Goal: Information Seeking & Learning: Learn about a topic

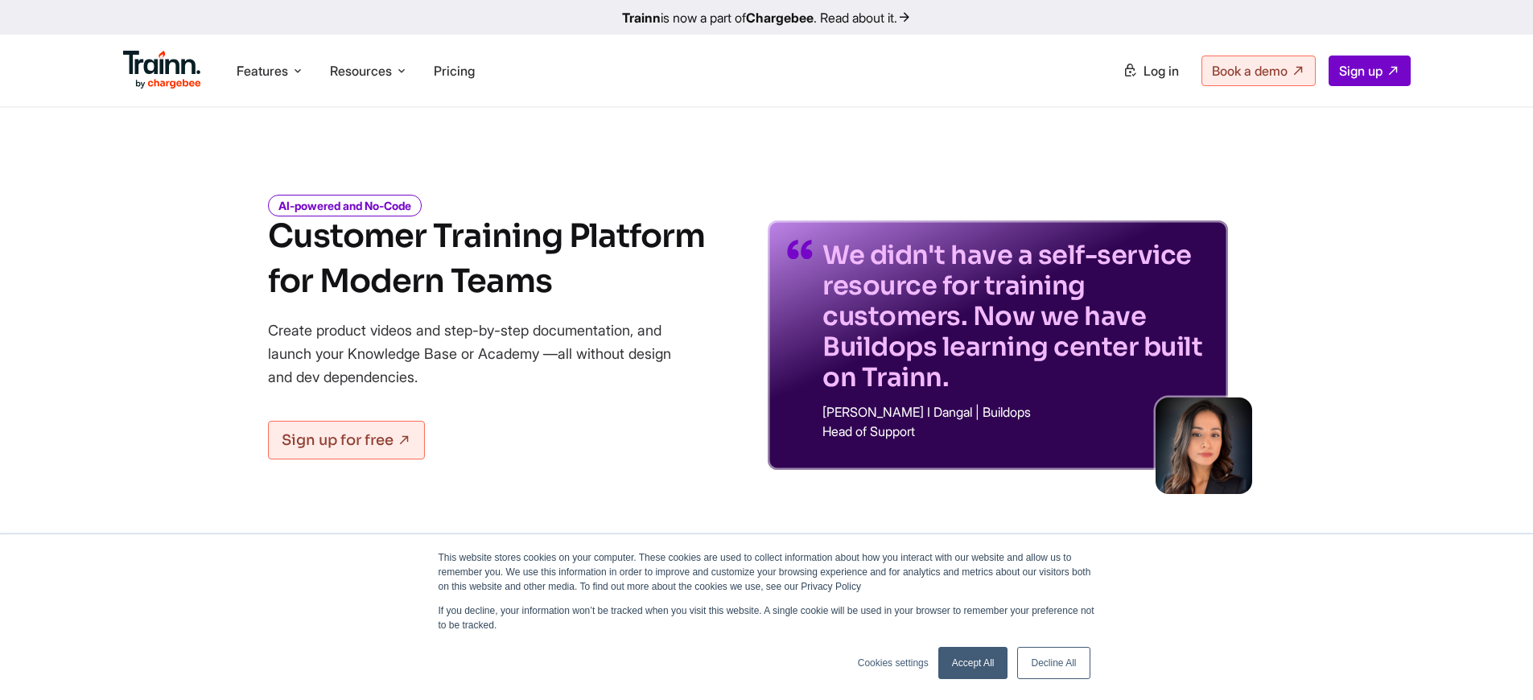
click at [1358, 70] on span "Sign up" at bounding box center [1360, 71] width 43 height 16
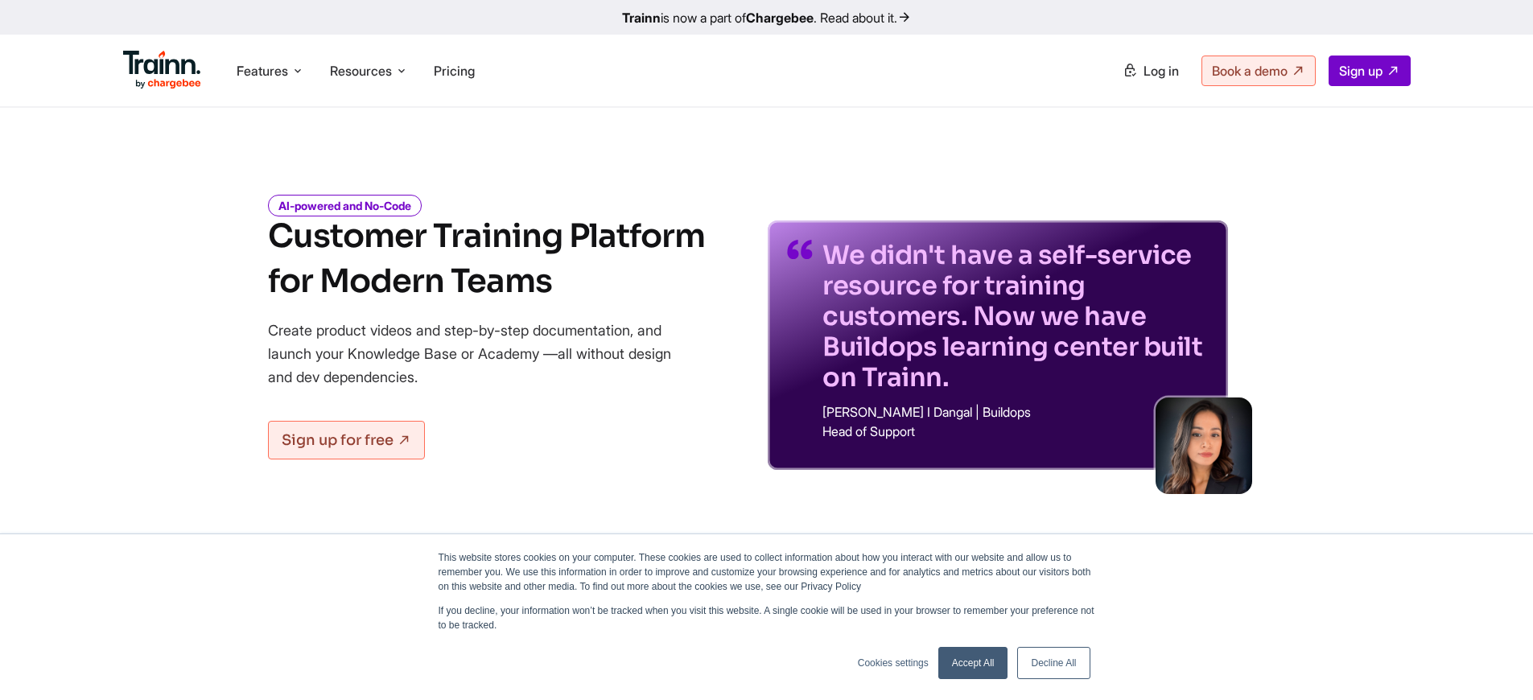
click at [973, 663] on link "Accept All" at bounding box center [973, 663] width 70 height 32
